Goal: Task Accomplishment & Management: Manage account settings

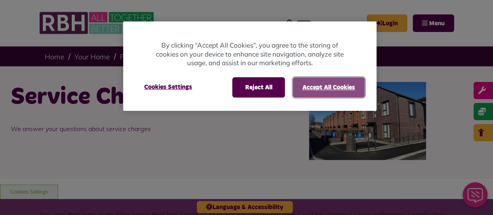
click at [327, 79] on button "Accept All Cookies" at bounding box center [329, 87] width 72 height 20
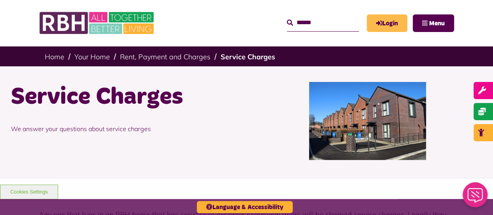
click at [386, 30] on link "Login" at bounding box center [387, 23] width 41 height 18
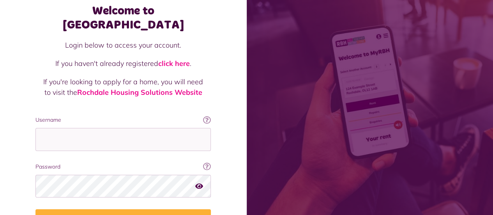
scroll to position [84, 0]
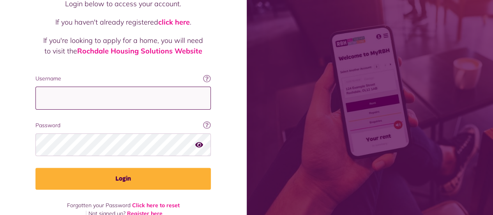
type input "**********"
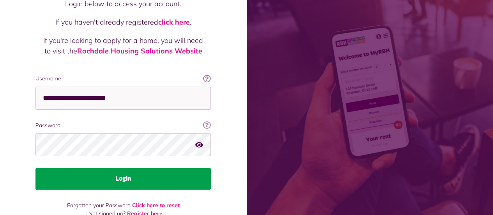
click at [156, 168] on button "Login" at bounding box center [122, 179] width 175 height 22
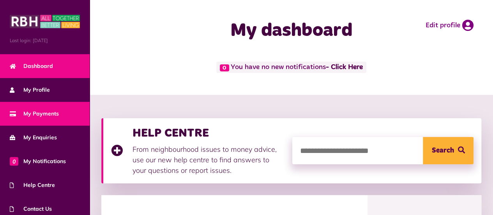
click at [49, 104] on link "My Payments" at bounding box center [45, 114] width 90 height 24
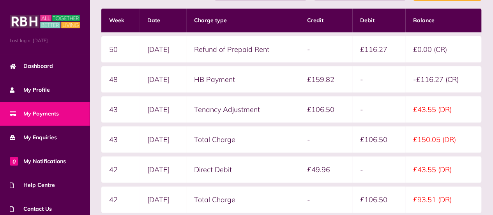
scroll to position [240, 0]
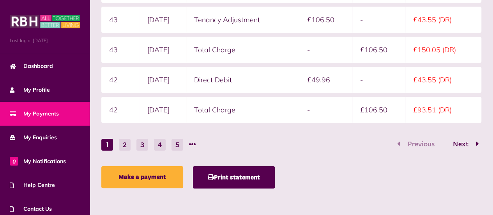
click at [189, 144] on li at bounding box center [192, 145] width 7 height 12
click at [182, 144] on button "5" at bounding box center [177, 145] width 12 height 12
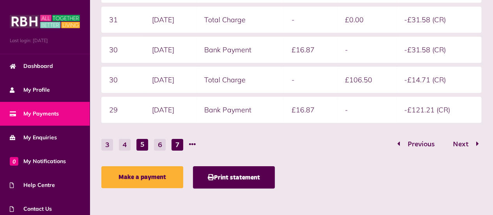
click at [177, 145] on button "7" at bounding box center [177, 145] width 12 height 12
click at [177, 145] on button "9" at bounding box center [177, 145] width 12 height 12
click at [177, 145] on button "11" at bounding box center [177, 145] width 12 height 12
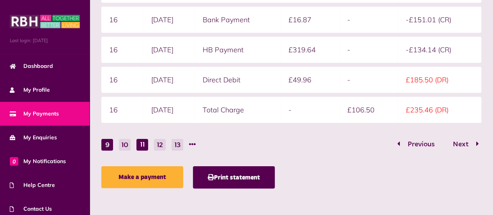
click at [110, 149] on button "9" at bounding box center [107, 145] width 12 height 12
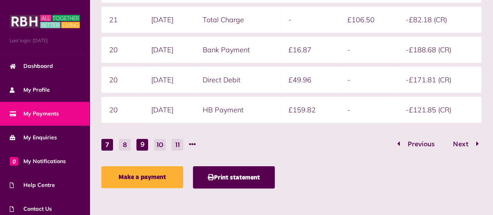
click at [107, 148] on button "7" at bounding box center [107, 145] width 12 height 12
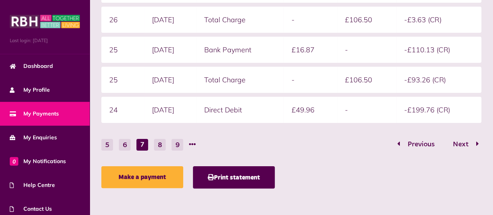
click at [107, 147] on div "Statement overview Showing To Submit Week Date Charge type Credit Debit Balance…" at bounding box center [291, 34] width 388 height 316
click at [107, 147] on button "5" at bounding box center [107, 145] width 12 height 12
click at [108, 145] on button "3" at bounding box center [107, 145] width 12 height 12
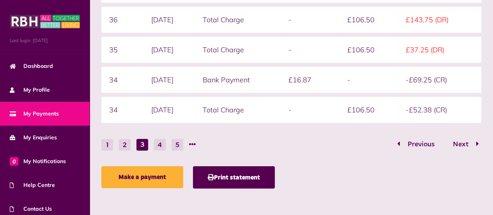
click at [108, 147] on button "1" at bounding box center [107, 145] width 12 height 12
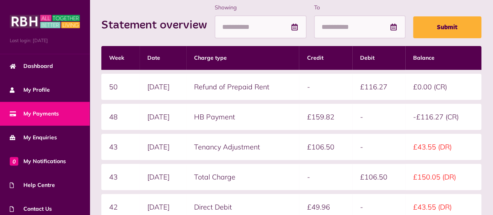
scroll to position [115, 0]
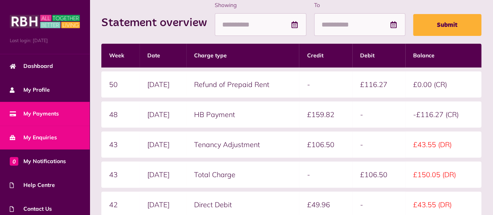
click at [47, 134] on span "My Enquiries" at bounding box center [33, 137] width 47 height 8
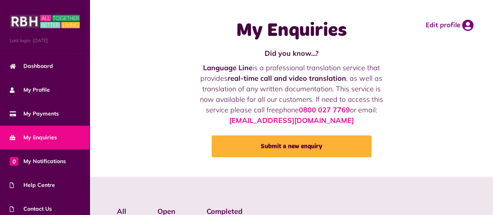
scroll to position [74, 0]
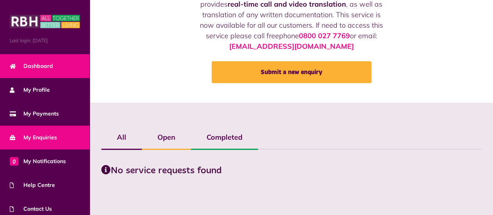
click at [57, 65] on link "Dashboard" at bounding box center [45, 66] width 90 height 24
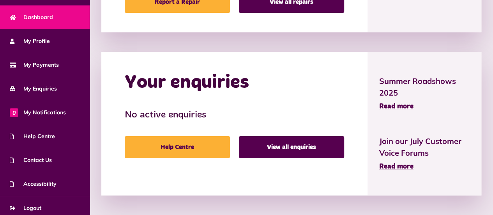
scroll to position [52, 0]
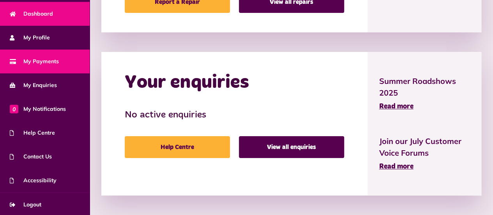
click at [38, 54] on link "My Payments" at bounding box center [45, 61] width 90 height 24
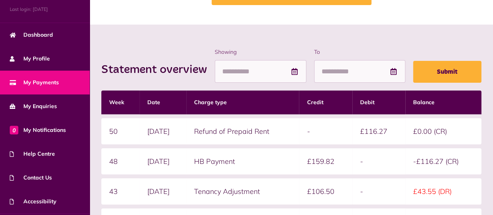
scroll to position [52, 0]
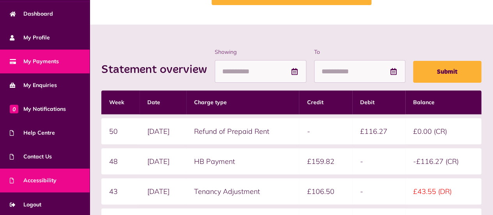
click at [45, 176] on span "Accessibility" at bounding box center [33, 180] width 47 height 8
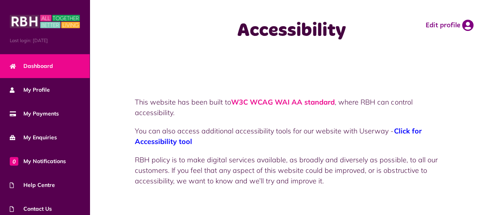
click at [32, 64] on span "Dashboard" at bounding box center [31, 66] width 43 height 8
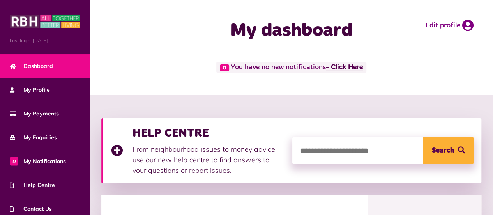
click at [341, 64] on link "- Click Here" at bounding box center [344, 67] width 37 height 7
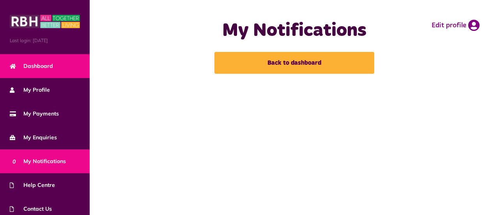
click at [16, 71] on link "Dashboard" at bounding box center [45, 66] width 90 height 24
